Goal: Task Accomplishment & Management: Manage account settings

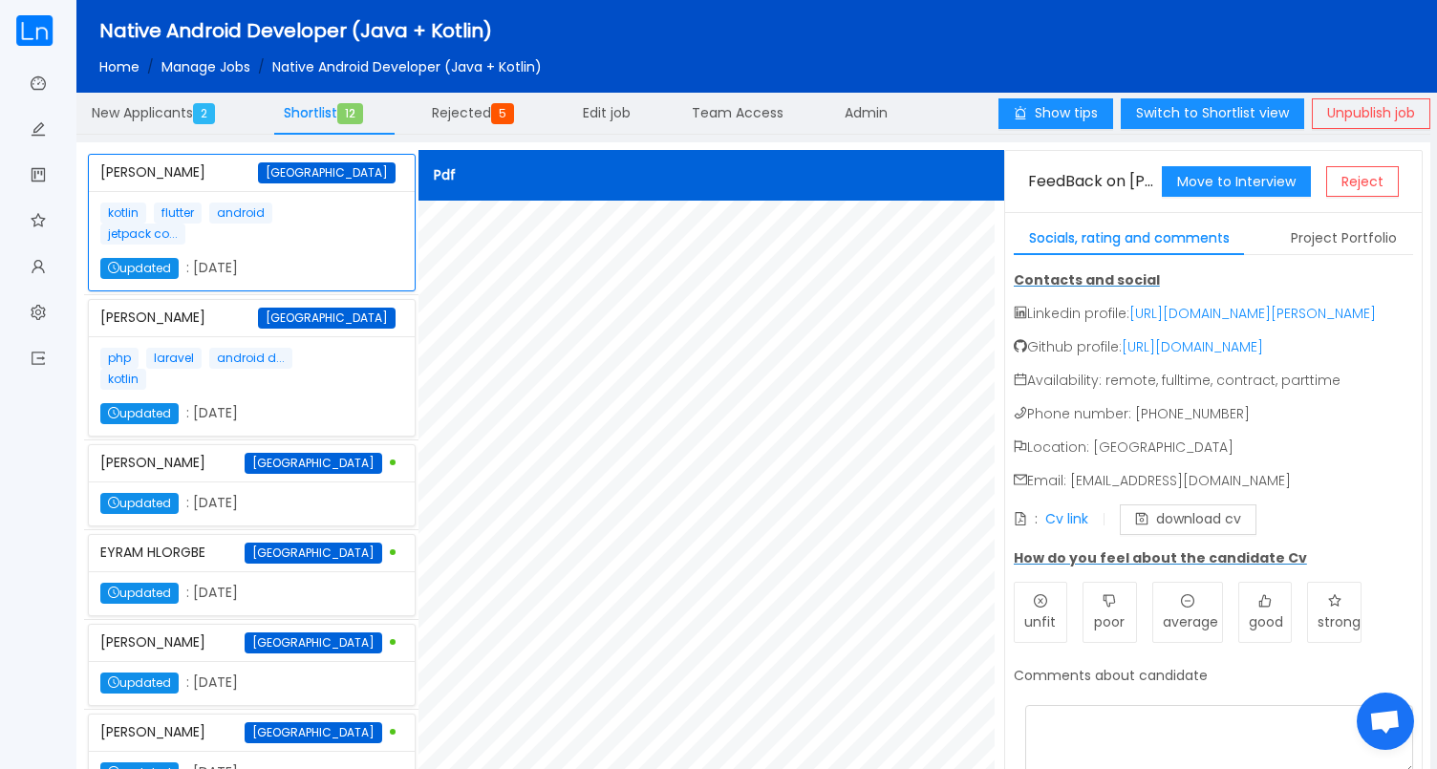
click at [143, 52] on div "Home / Manage Jobs / Native Android Developer (Java + Kotlin) /" at bounding box center [794, 62] width 1391 height 32
click at [120, 72] on link "Home" at bounding box center [119, 66] width 40 height 19
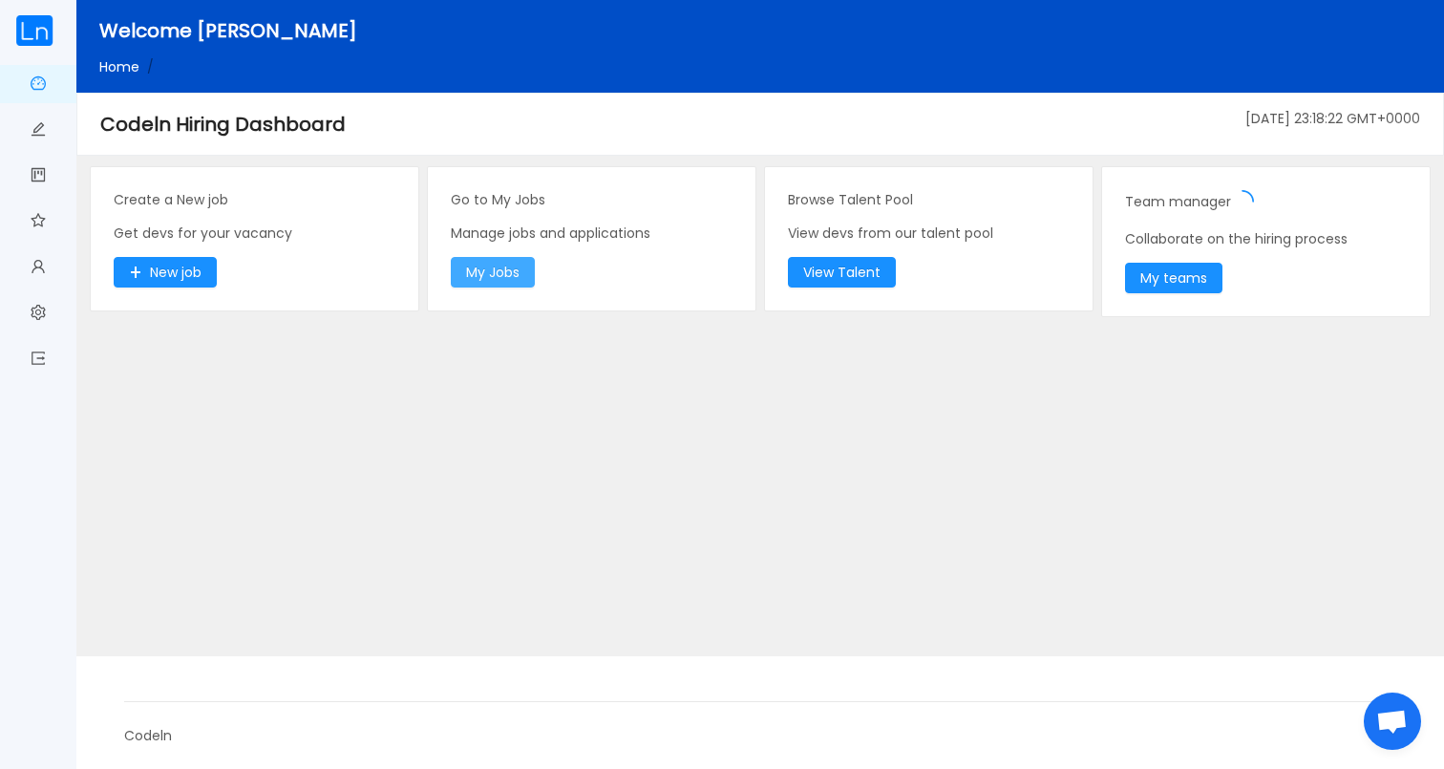
click at [515, 270] on button "My Jobs" at bounding box center [493, 272] width 84 height 31
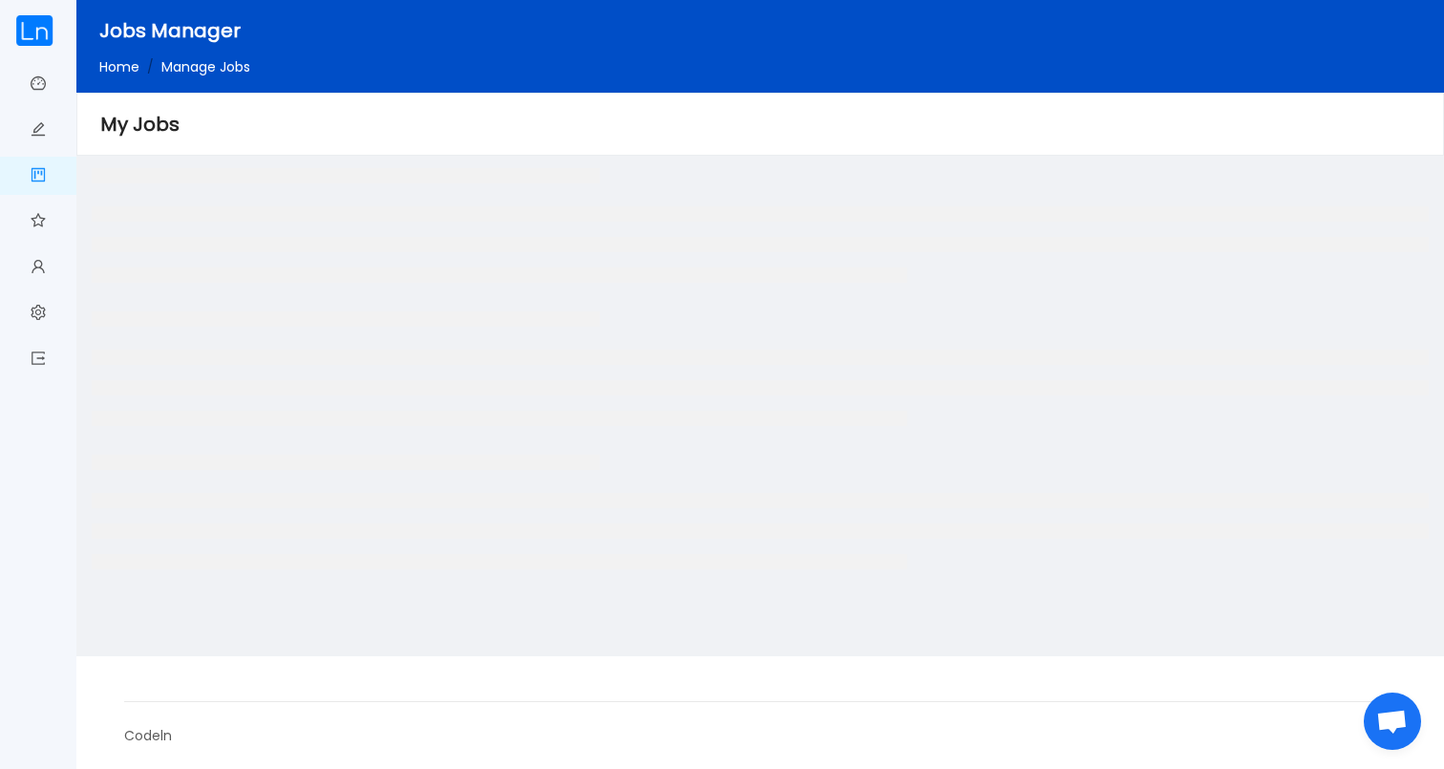
click at [397, 335] on div at bounding box center [760, 367] width 1337 height 143
click at [46, 364] on span "Logout" at bounding box center [46, 359] width 0 height 38
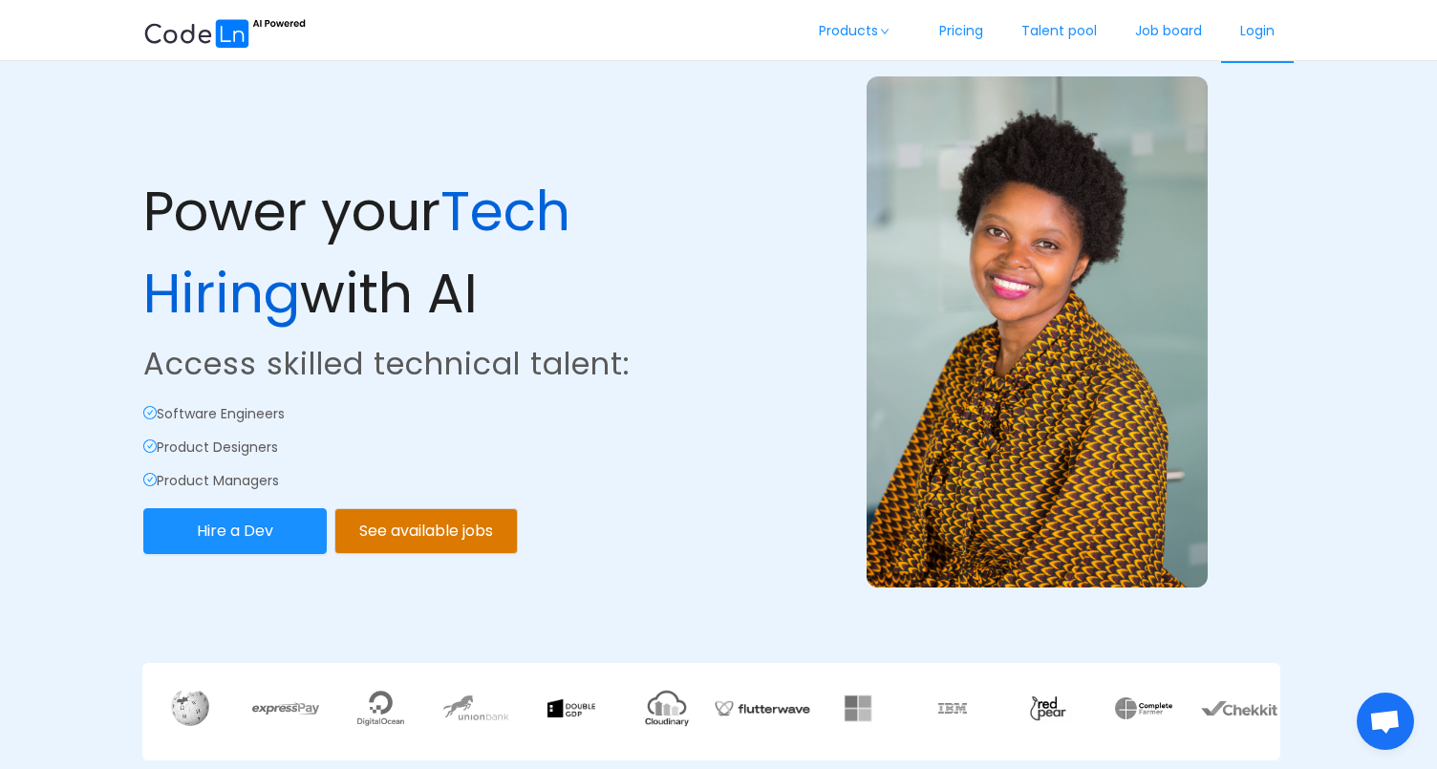
click at [1261, 29] on link "Login" at bounding box center [1257, 31] width 73 height 63
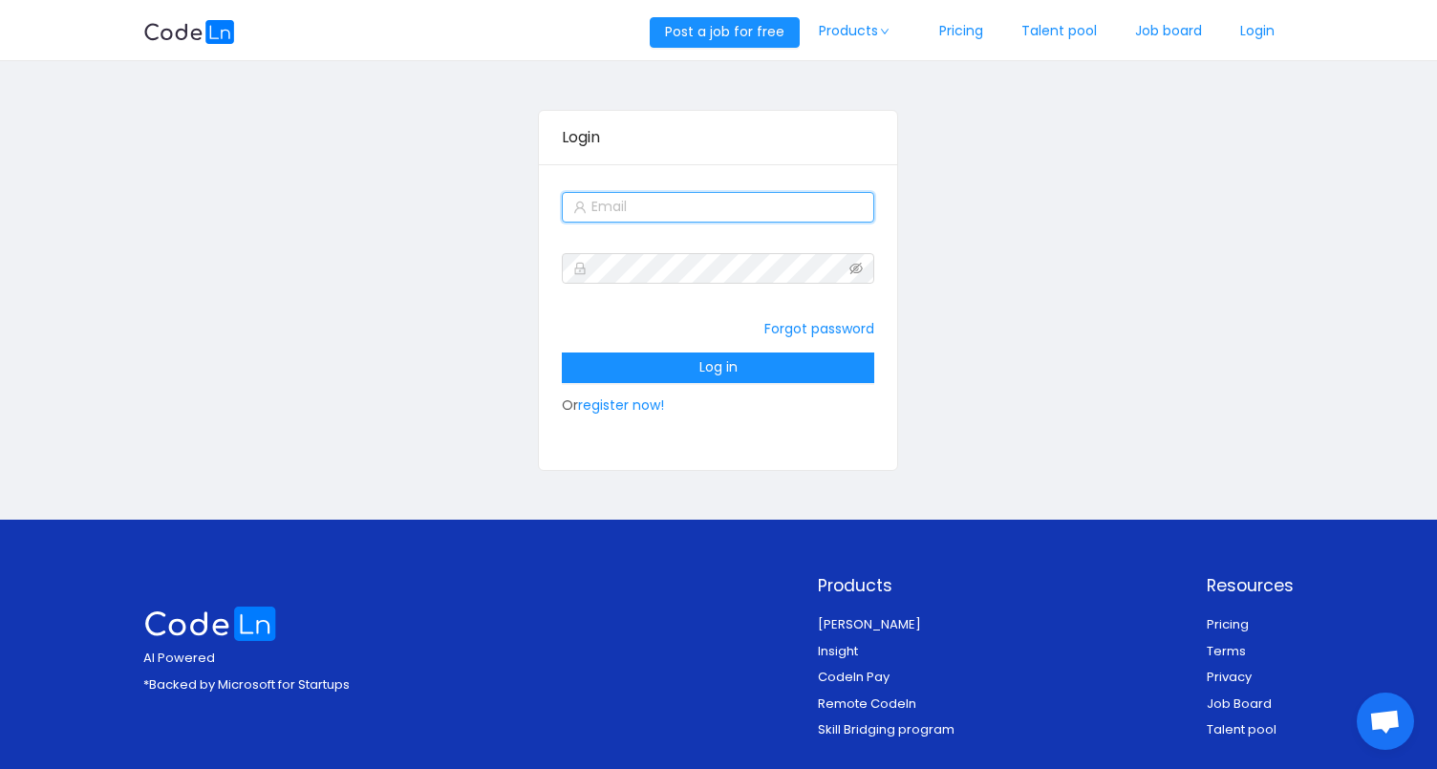
click at [692, 202] on input "text" at bounding box center [718, 207] width 312 height 31
type input "robertruhiu@gmail.com"
click at [718, 389] on div "Forgot password Log in Or register now!" at bounding box center [718, 366] width 312 height 115
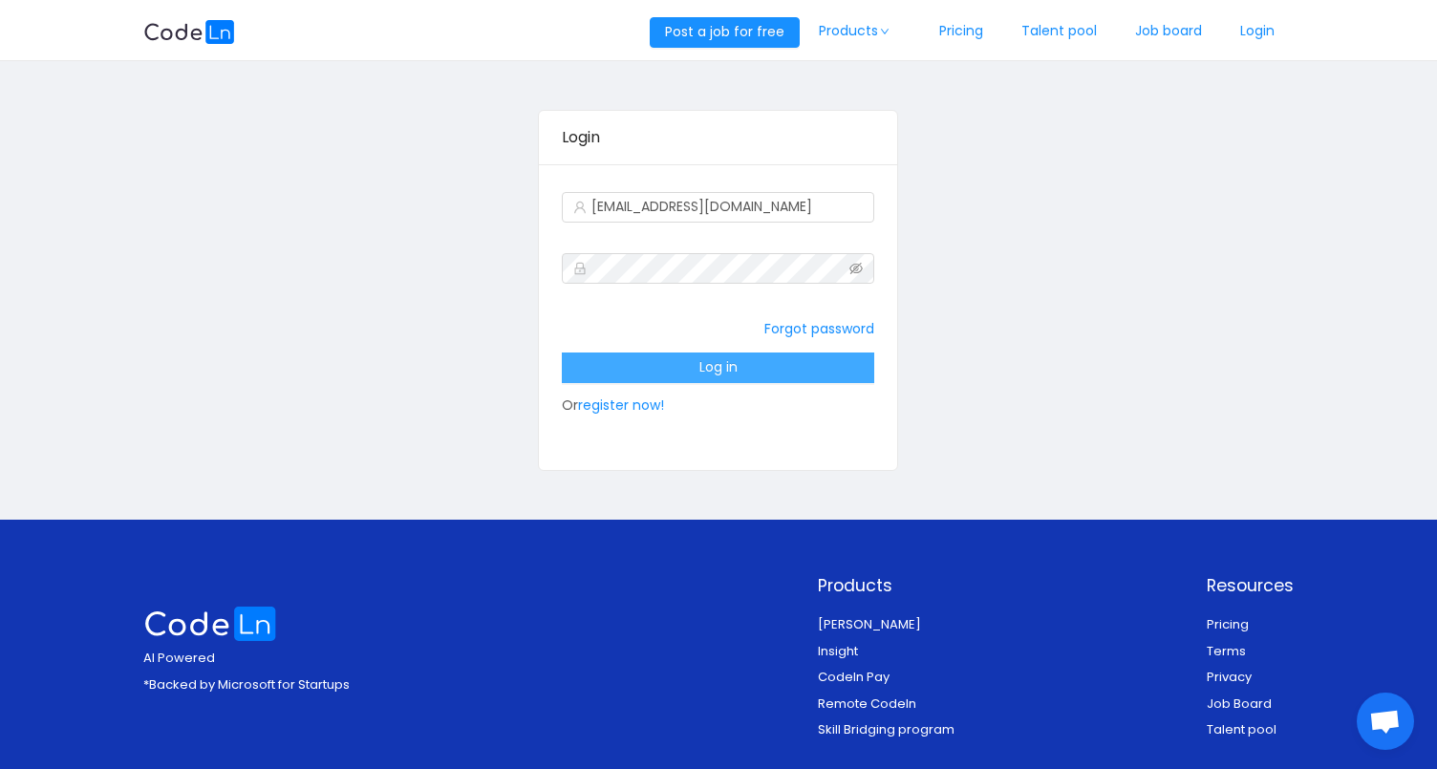
click at [734, 372] on button "Log in" at bounding box center [718, 367] width 312 height 31
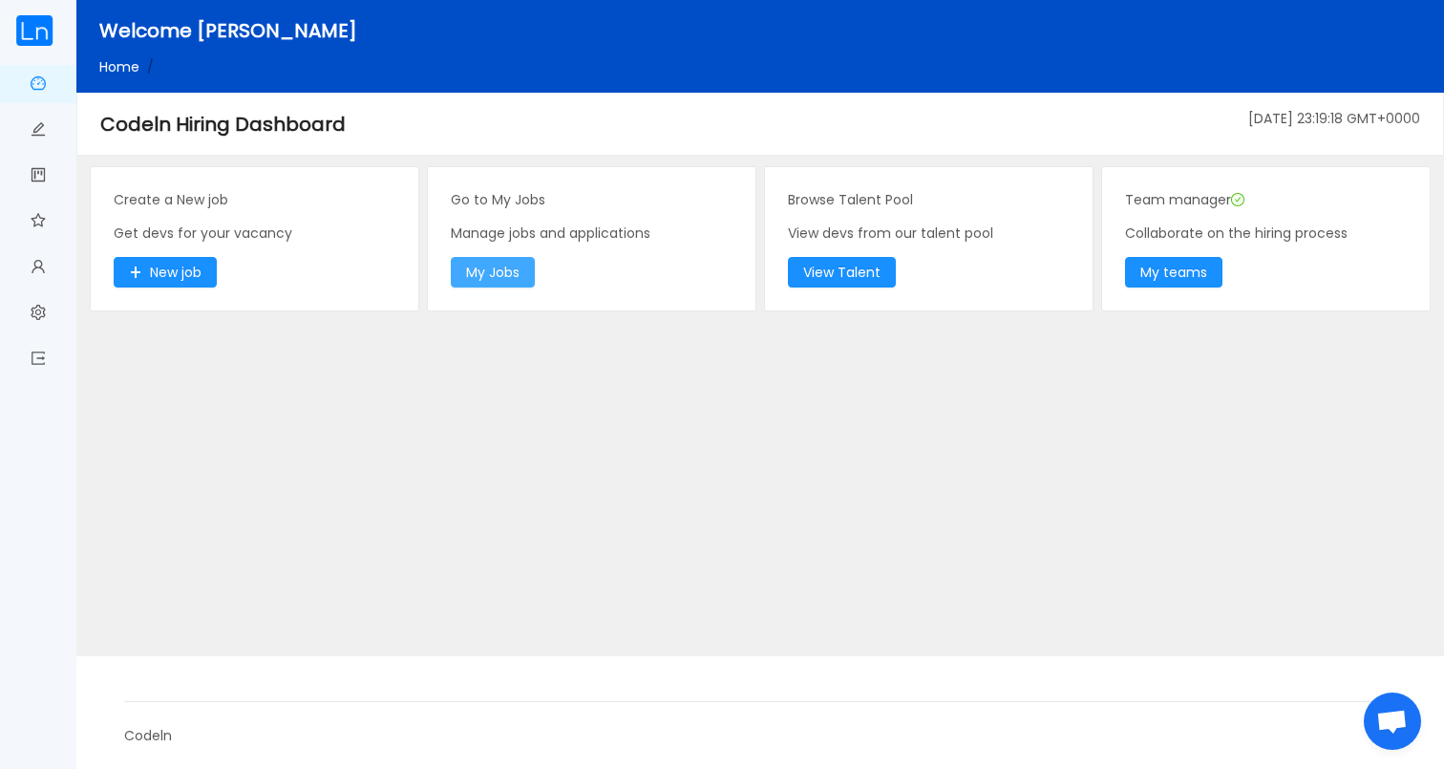
click at [521, 276] on button "My Jobs" at bounding box center [493, 272] width 84 height 31
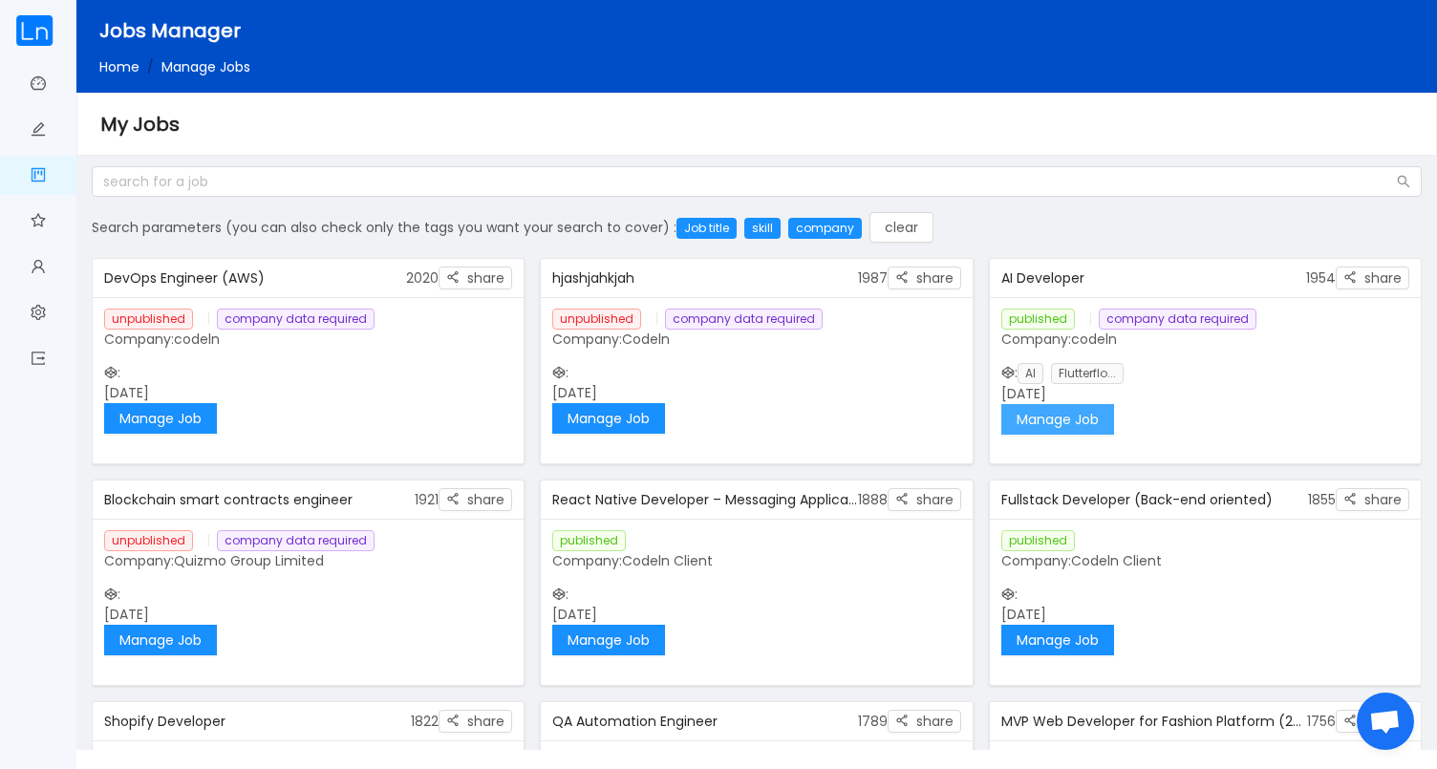
click at [1051, 426] on button "Manage Job" at bounding box center [1057, 419] width 113 height 31
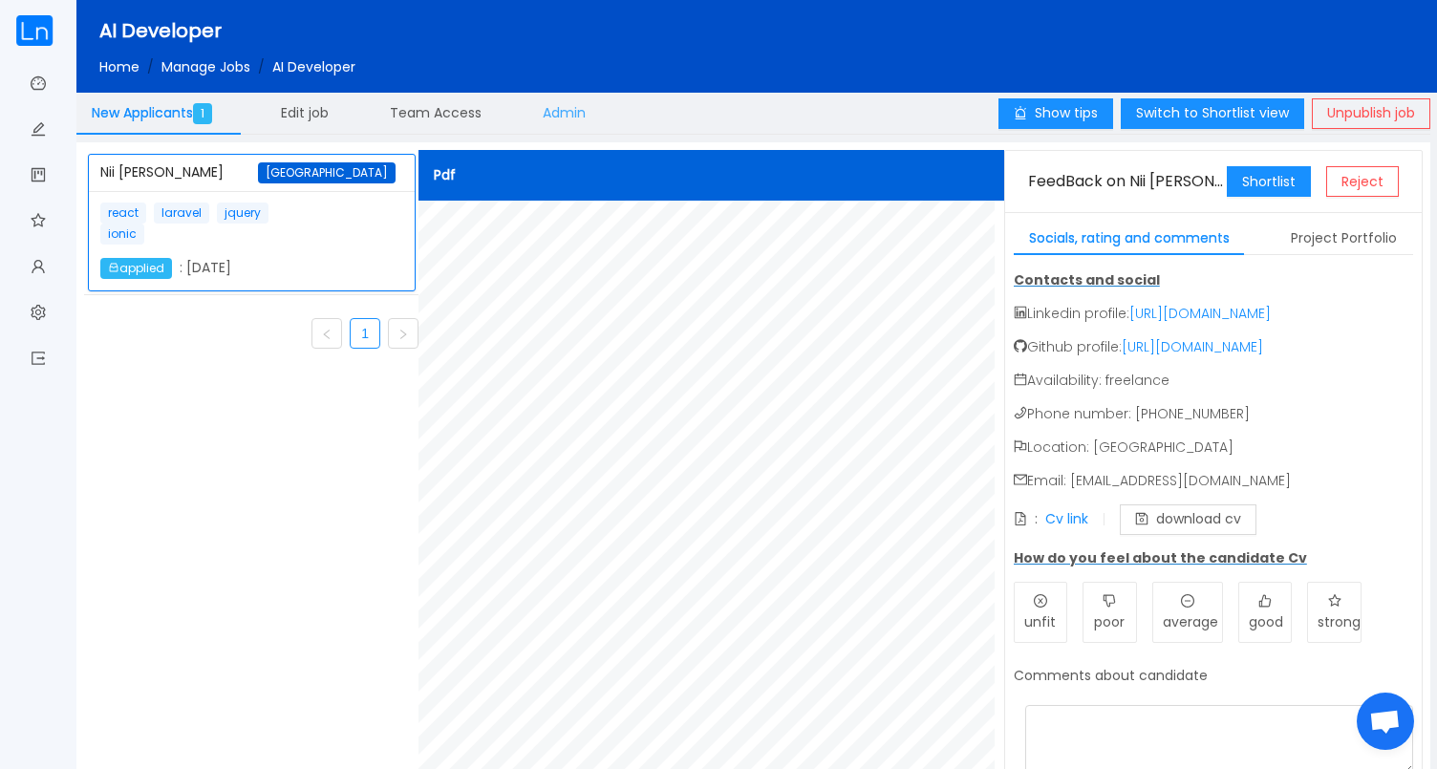
click at [548, 118] on span "Admin" at bounding box center [564, 112] width 43 height 19
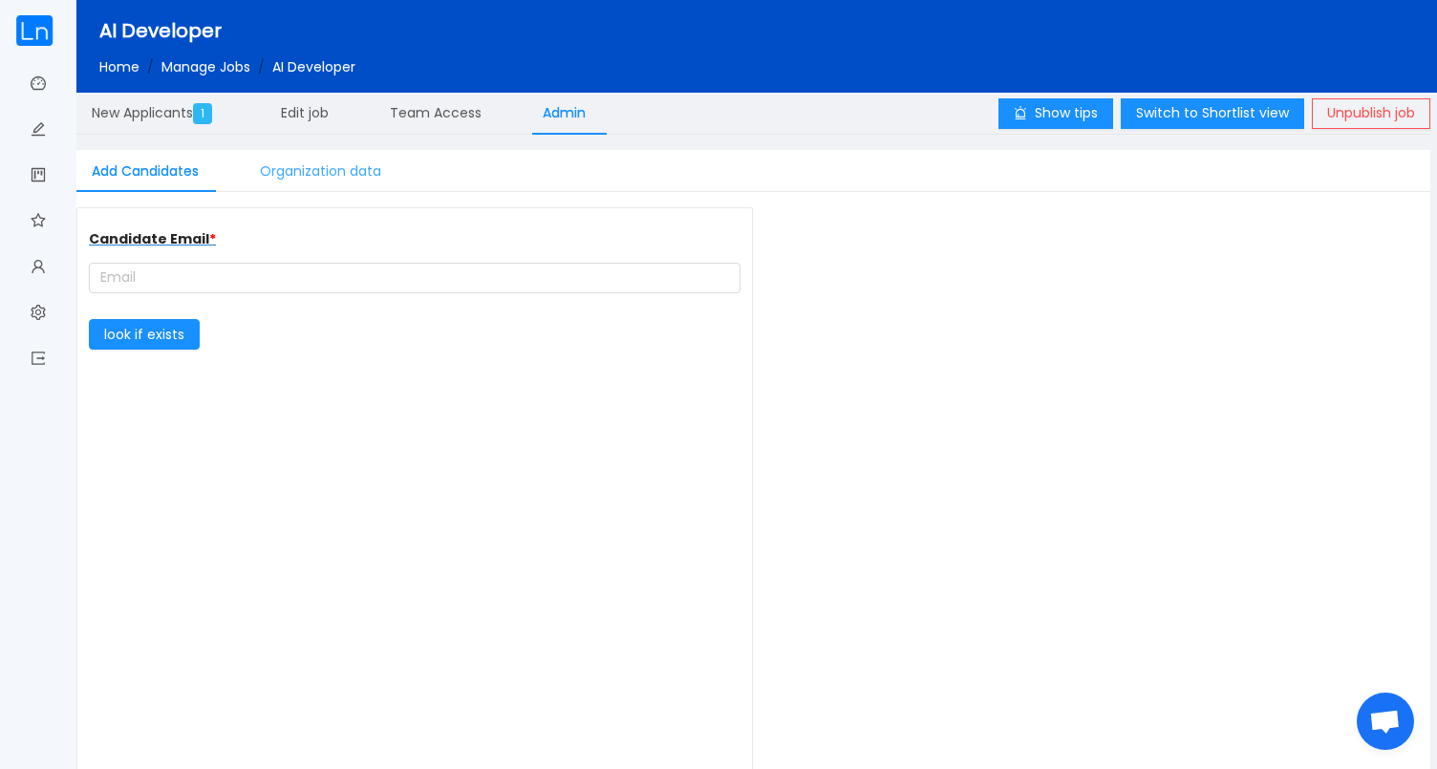
click at [308, 178] on div "Organization data" at bounding box center [321, 171] width 152 height 43
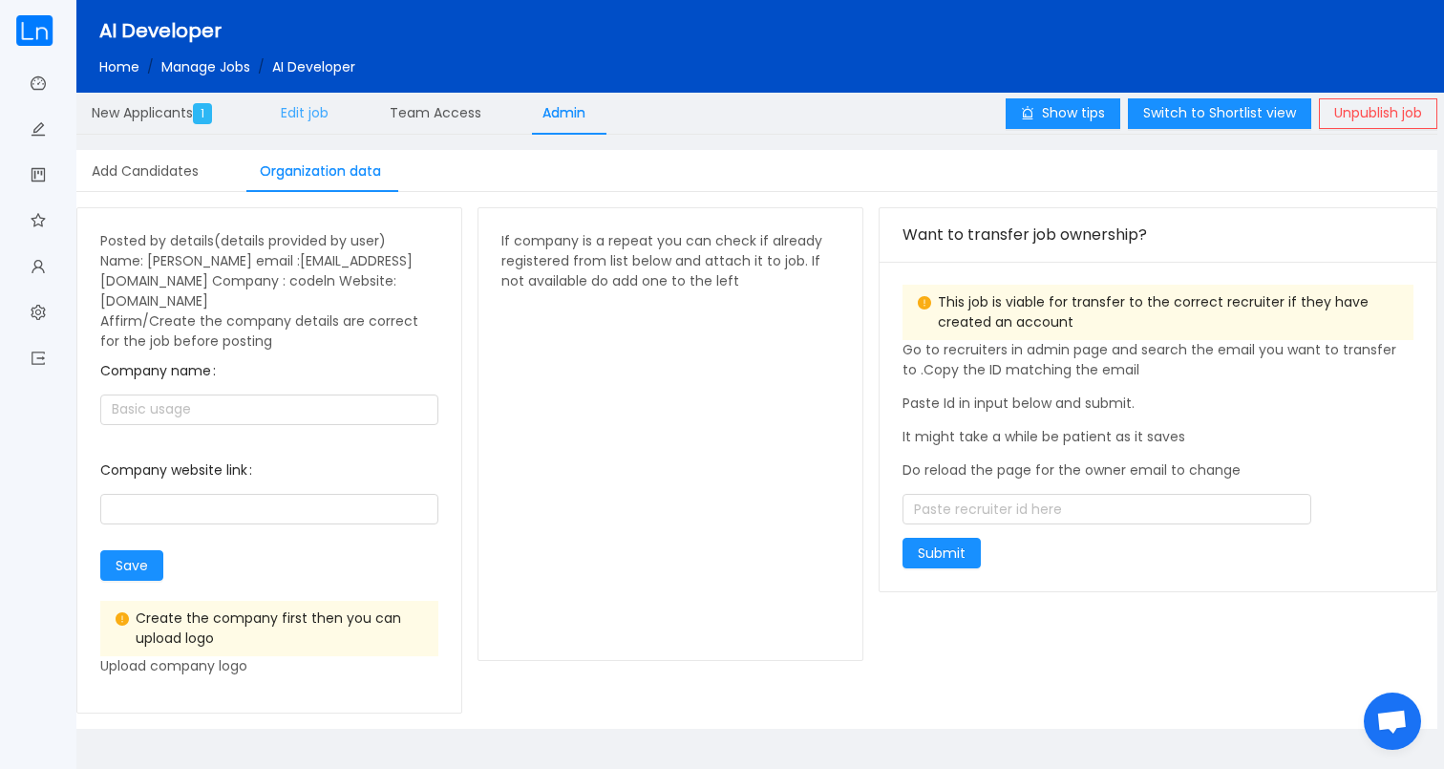
click at [318, 117] on span "Edit job" at bounding box center [305, 112] width 48 height 19
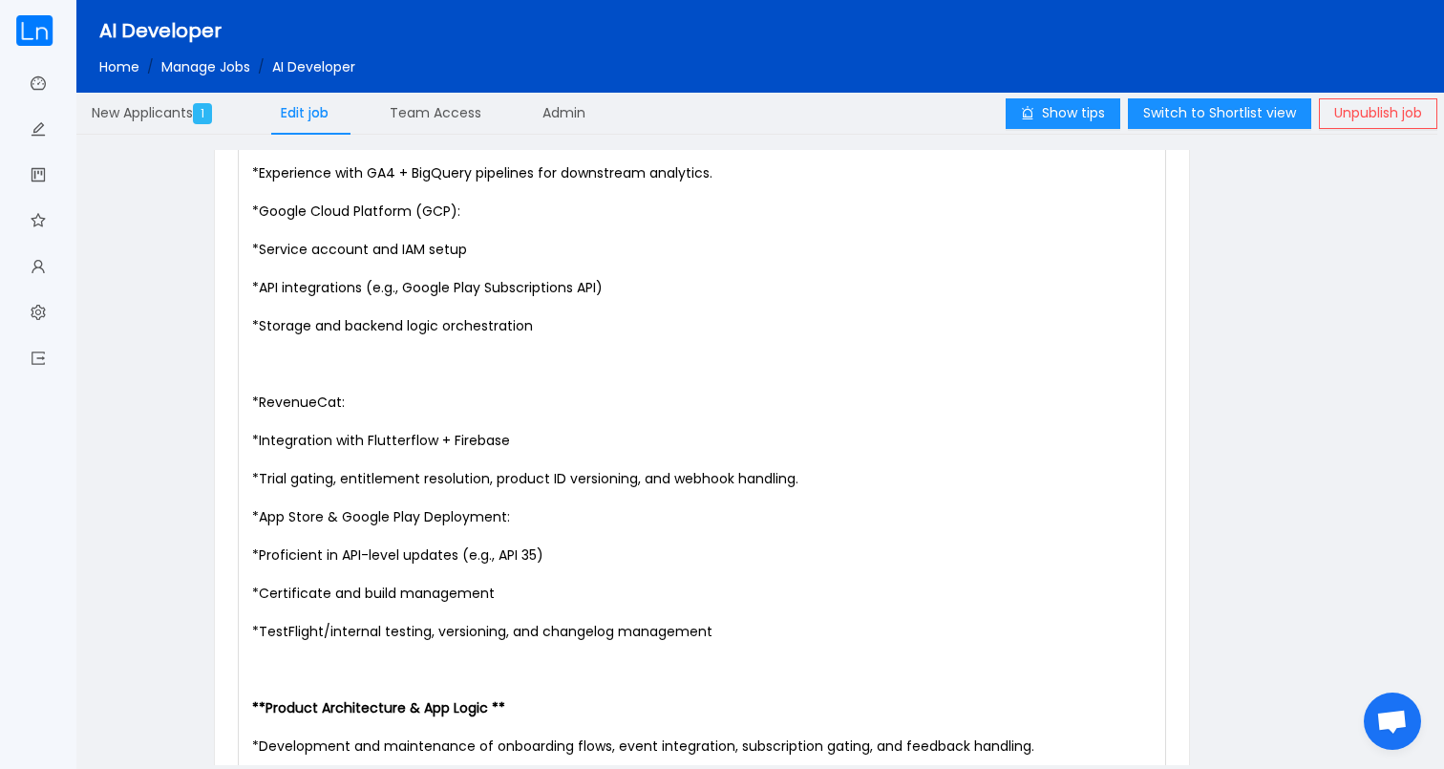
scroll to position [7, 0]
click at [402, 448] on span "Integration with Flutterflow + Firebase" at bounding box center [384, 440] width 251 height 19
type textarea "Flutterflow"
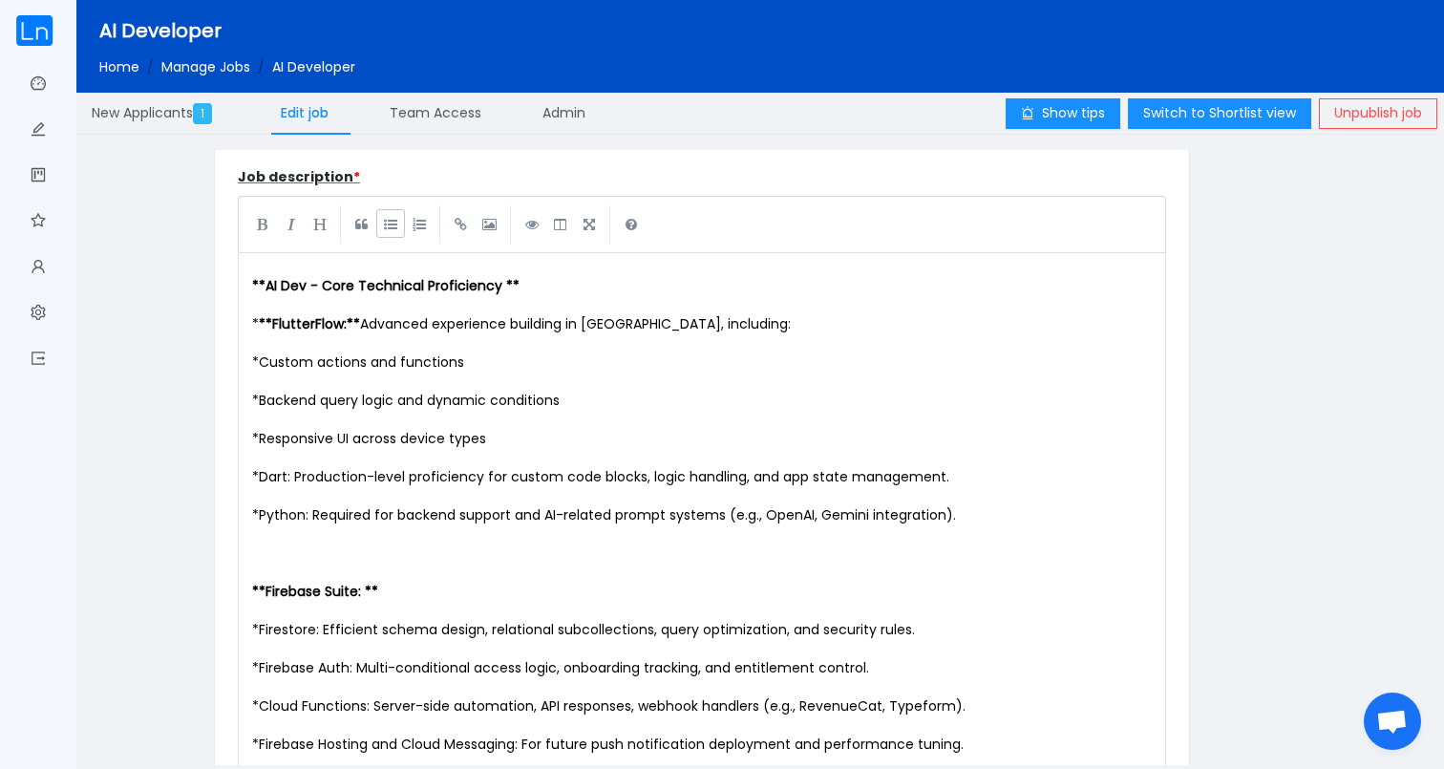
scroll to position [815, 0]
